Goal: Transaction & Acquisition: Purchase product/service

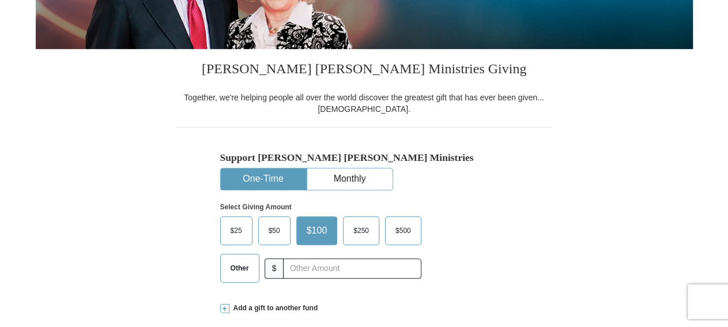
scroll to position [300, 0]
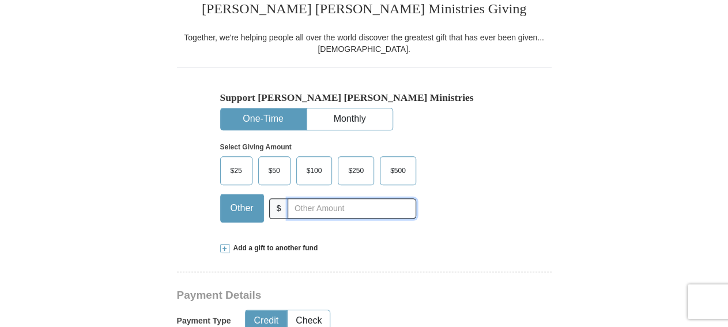
click at [355, 209] on input "text" at bounding box center [351, 208] width 128 height 20
click at [364, 245] on div "Add a gift to another fund" at bounding box center [364, 248] width 288 height 10
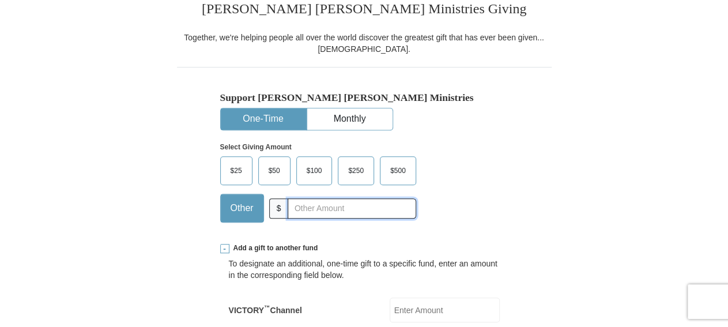
click at [344, 209] on input "text" at bounding box center [351, 208] width 128 height 20
type input "5"
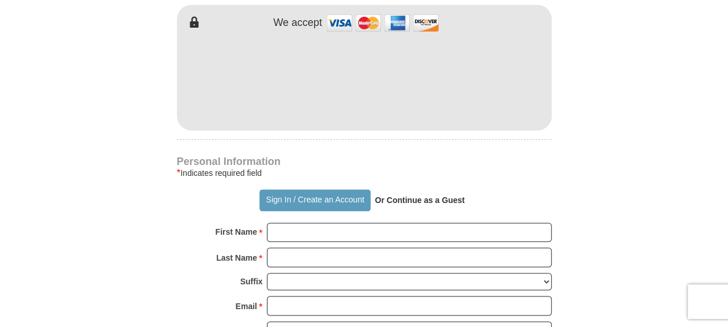
scroll to position [899, 0]
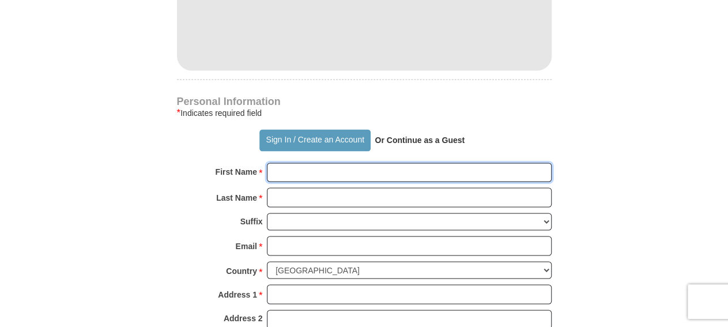
click at [360, 162] on input "First Name *" at bounding box center [409, 172] width 285 height 20
type input "LaDonald"
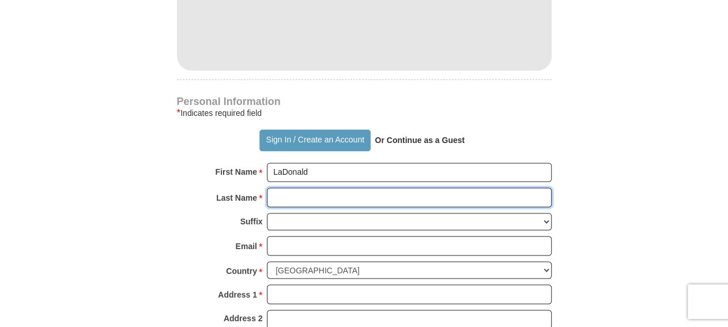
type input "[PERSON_NAME]"
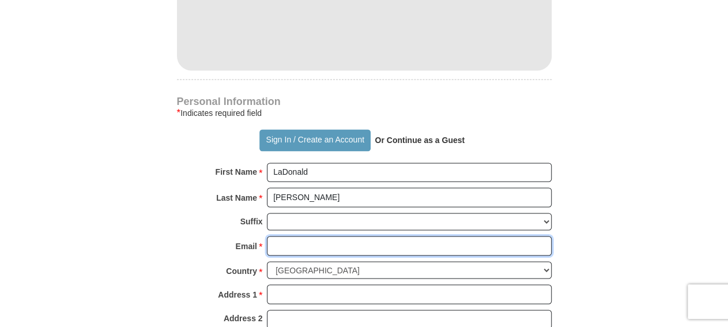
type input "[EMAIL_ADDRESS][DOMAIN_NAME]"
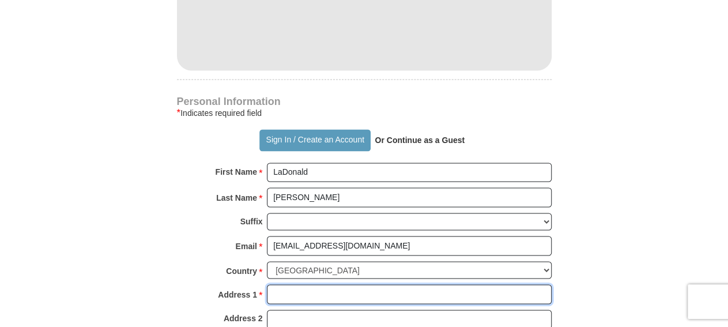
type input "[STREET_ADDRESS]"
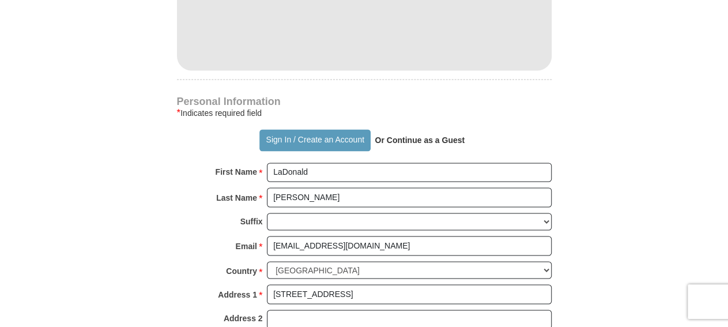
type input "Monroe"
select select "LA"
type input "71203"
type input "3186143092"
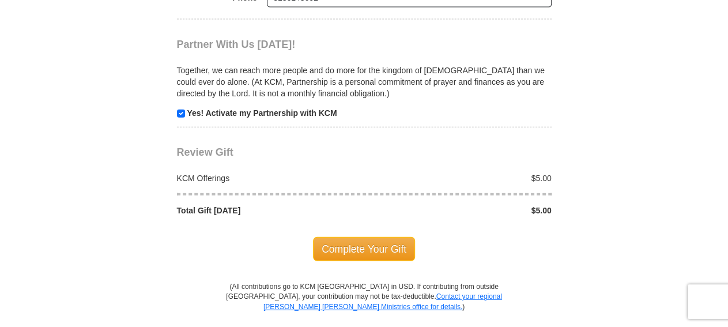
scroll to position [1378, 0]
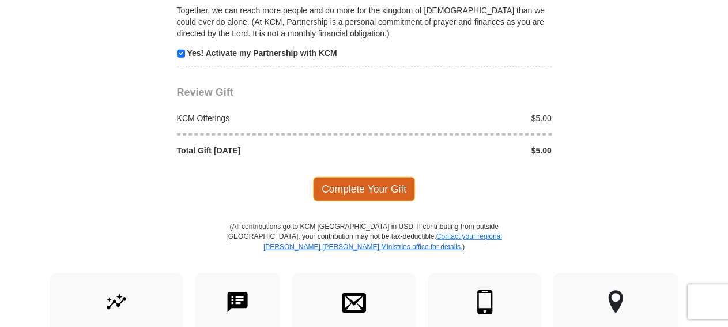
click at [365, 177] on span "Complete Your Gift" at bounding box center [364, 189] width 102 height 24
